Goal: Task Accomplishment & Management: Manage account settings

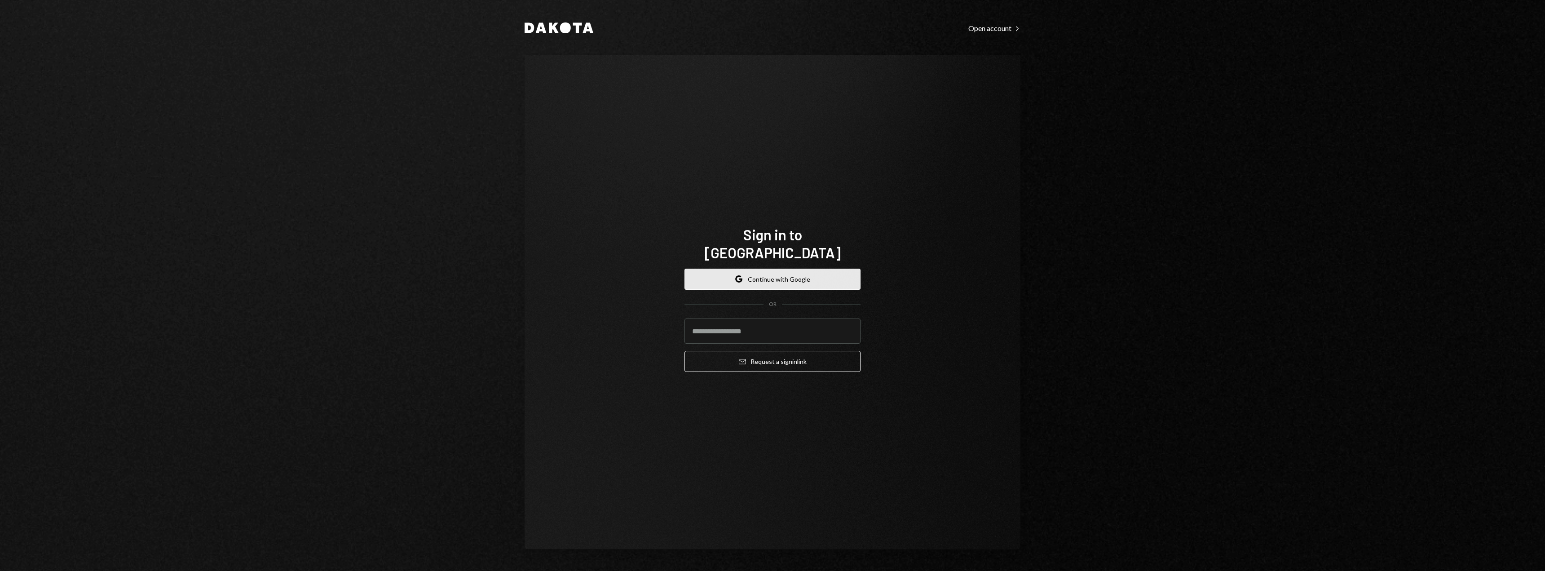
click at [768, 272] on button "Google Continue with Google" at bounding box center [772, 279] width 176 height 21
click at [753, 327] on input "email" at bounding box center [772, 330] width 176 height 25
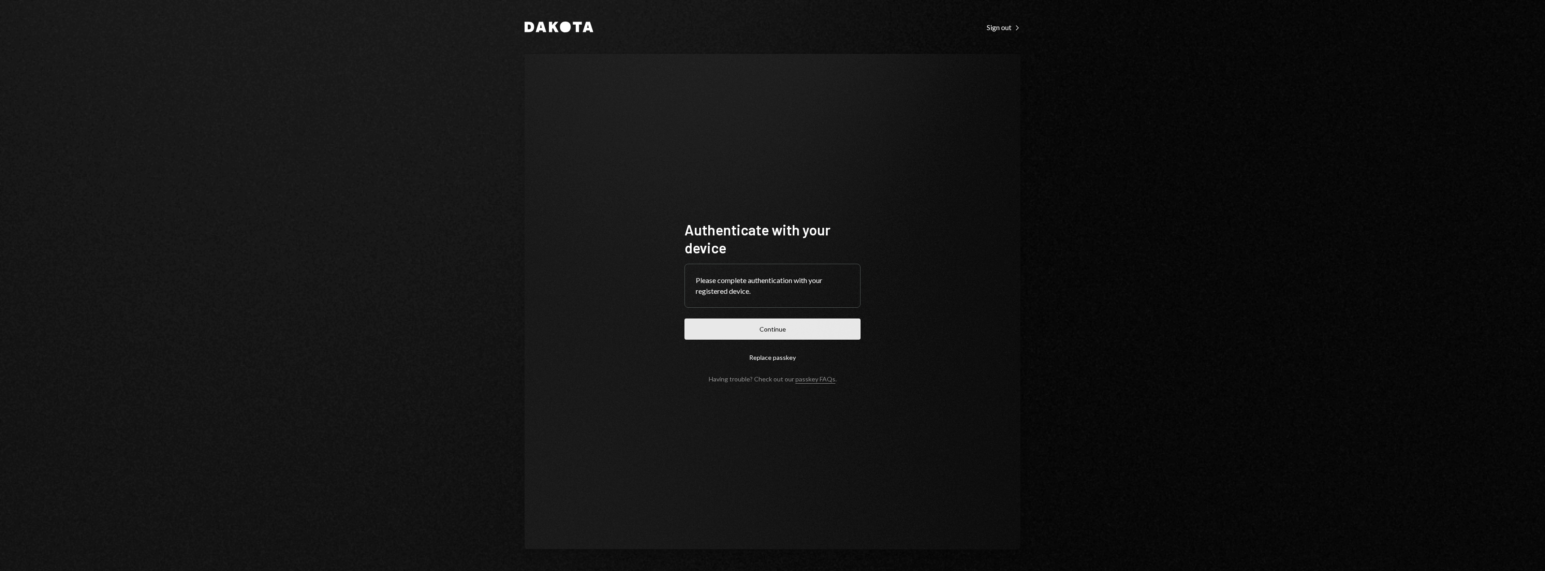
click at [783, 330] on button "Continue" at bounding box center [772, 328] width 176 height 21
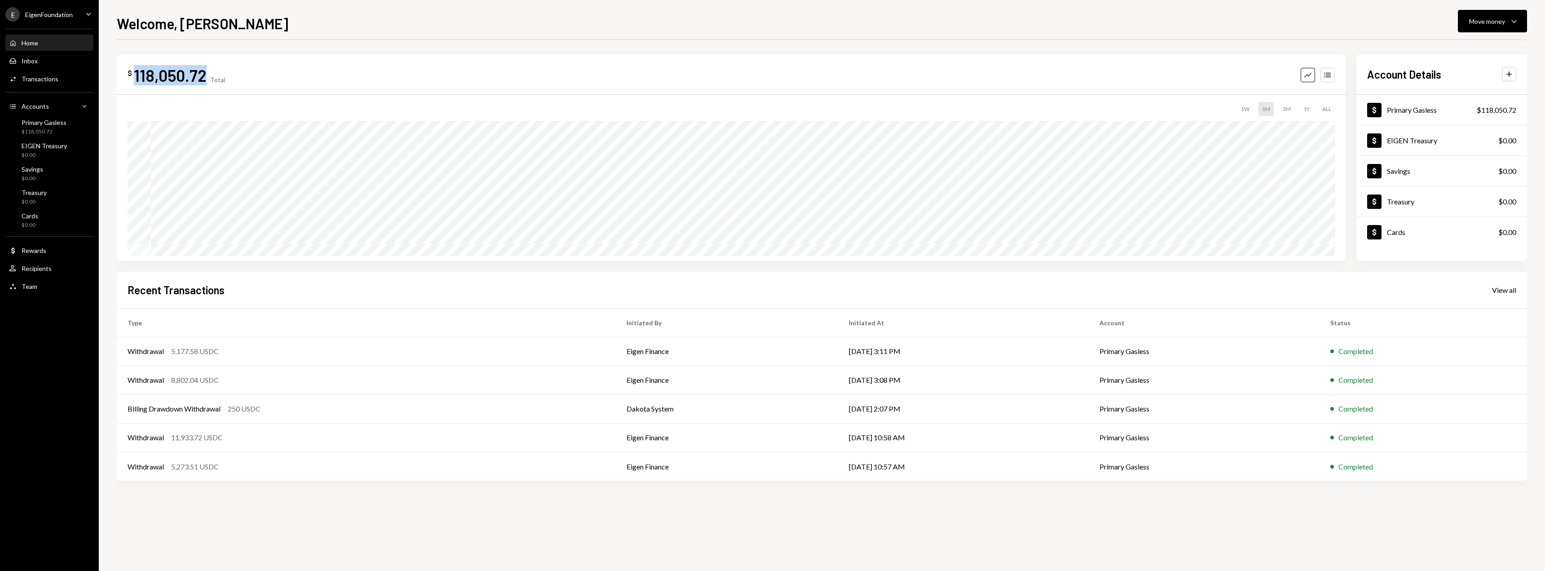
drag, startPoint x: 202, startPoint y: 78, endPoint x: 134, endPoint y: 84, distance: 68.5
click at [134, 84] on div "$ 118,050.72 Total" at bounding box center [176, 75] width 97 height 20
copy div "118,050.72"
